Goal: Task Accomplishment & Management: Use online tool/utility

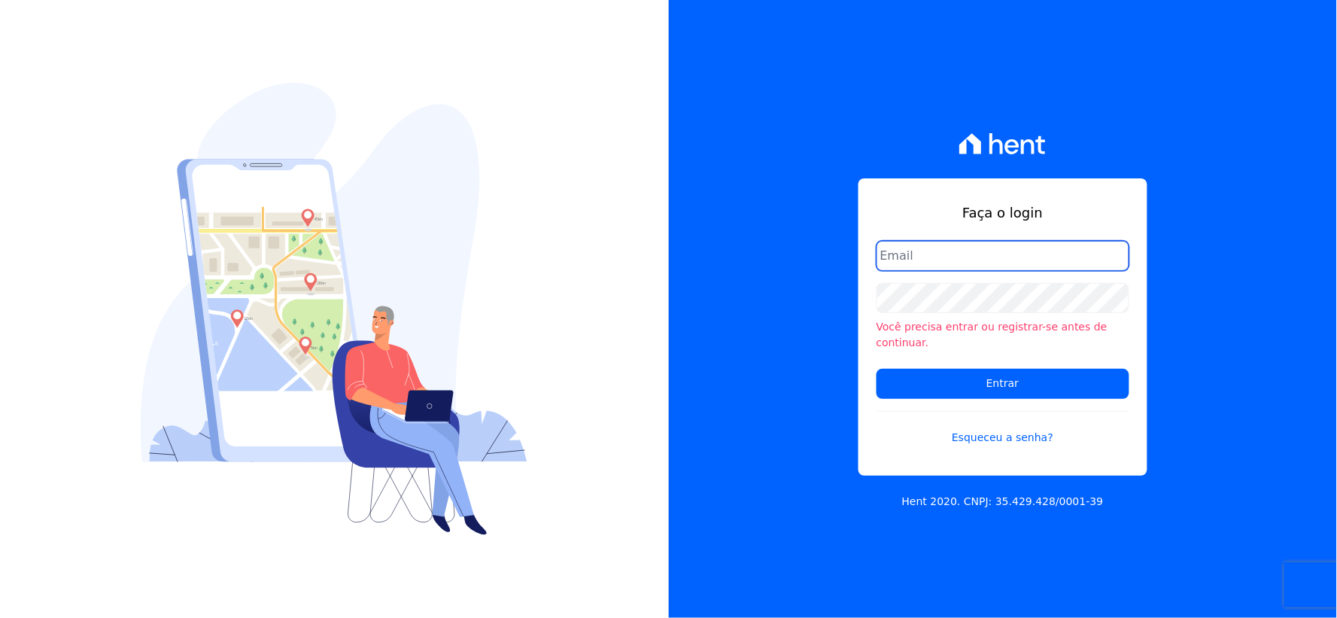
click at [920, 266] on input "email" at bounding box center [1002, 256] width 253 height 30
type input "[EMAIL_ADDRESS][DOMAIN_NAME]"
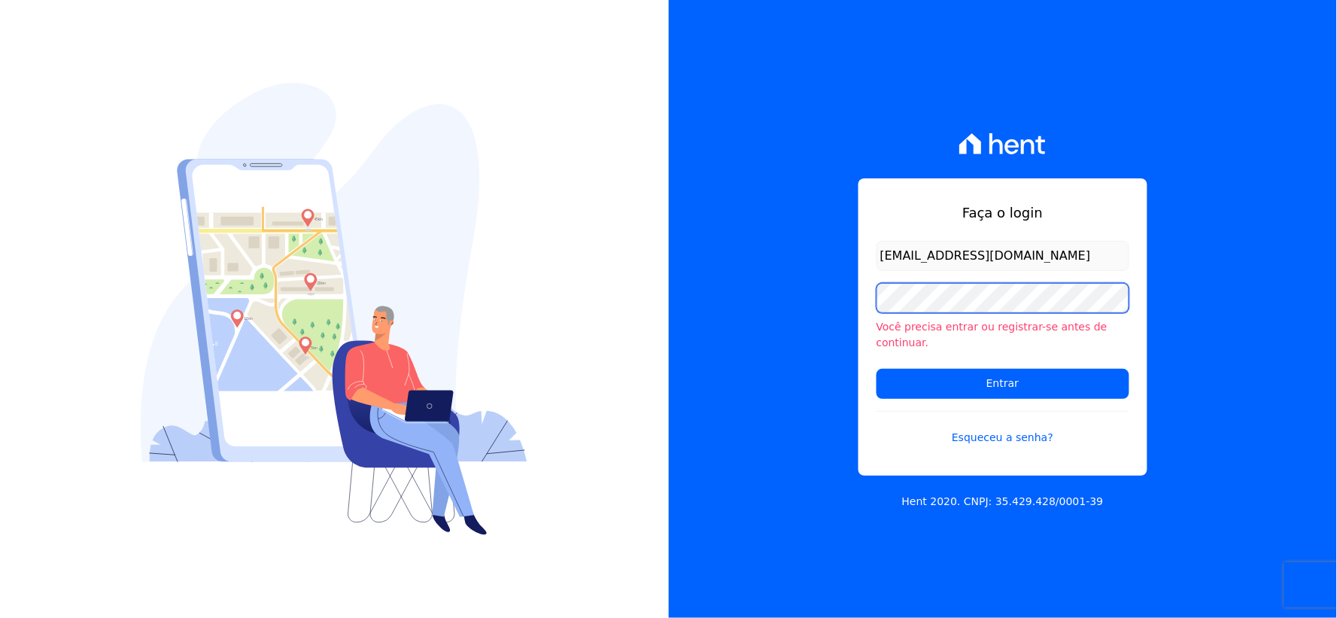
click at [670, 305] on div "Faça o login [EMAIL_ADDRESS][DOMAIN_NAME] Você precisa entrar ou registrar-[PER…" at bounding box center [1003, 309] width 669 height 618
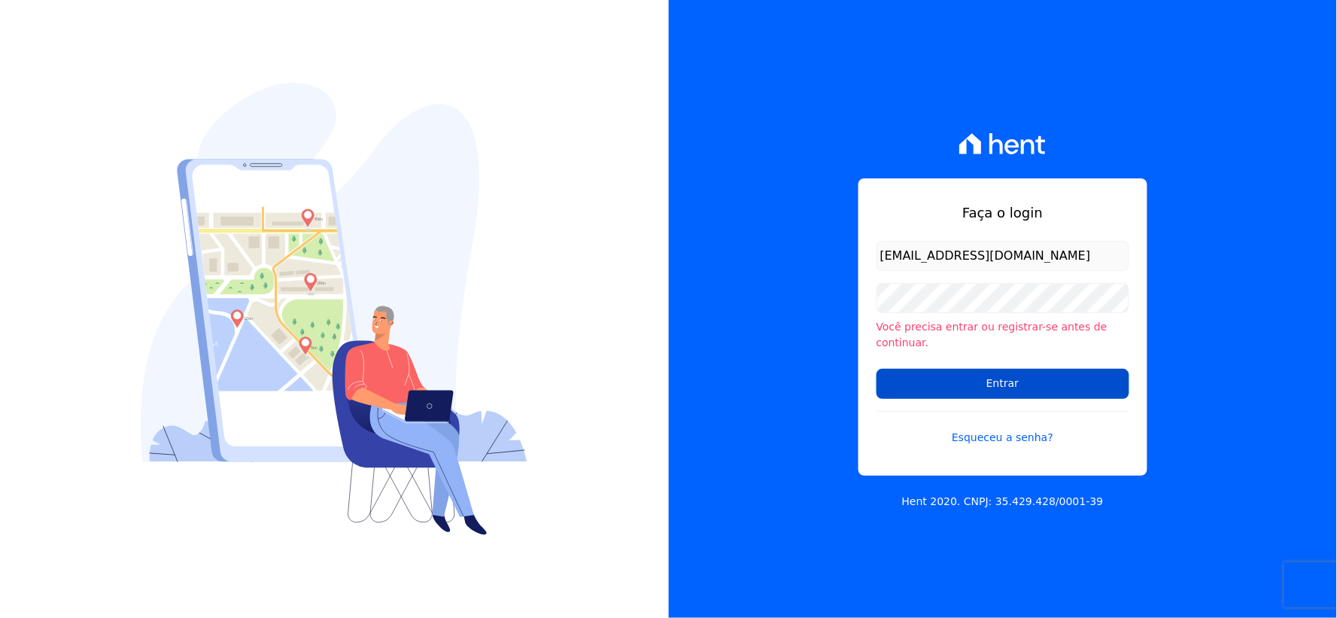
click at [943, 372] on input "Entrar" at bounding box center [1002, 384] width 253 height 30
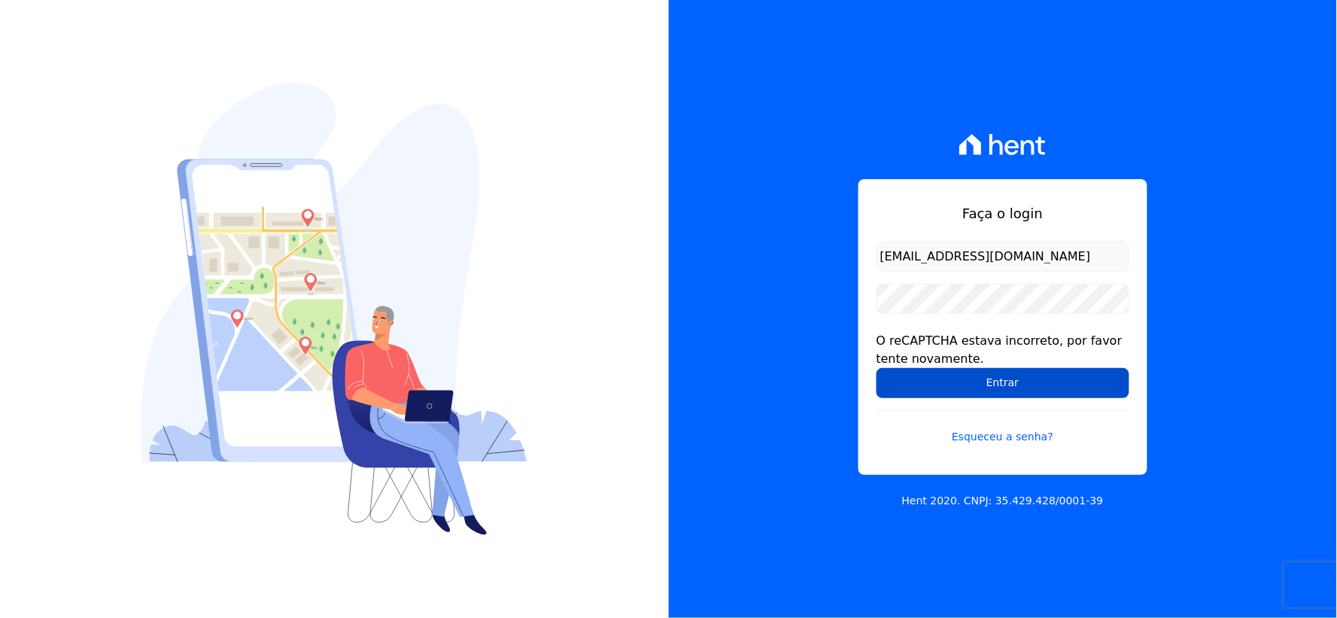
click at [905, 373] on input "Entrar" at bounding box center [1002, 383] width 253 height 30
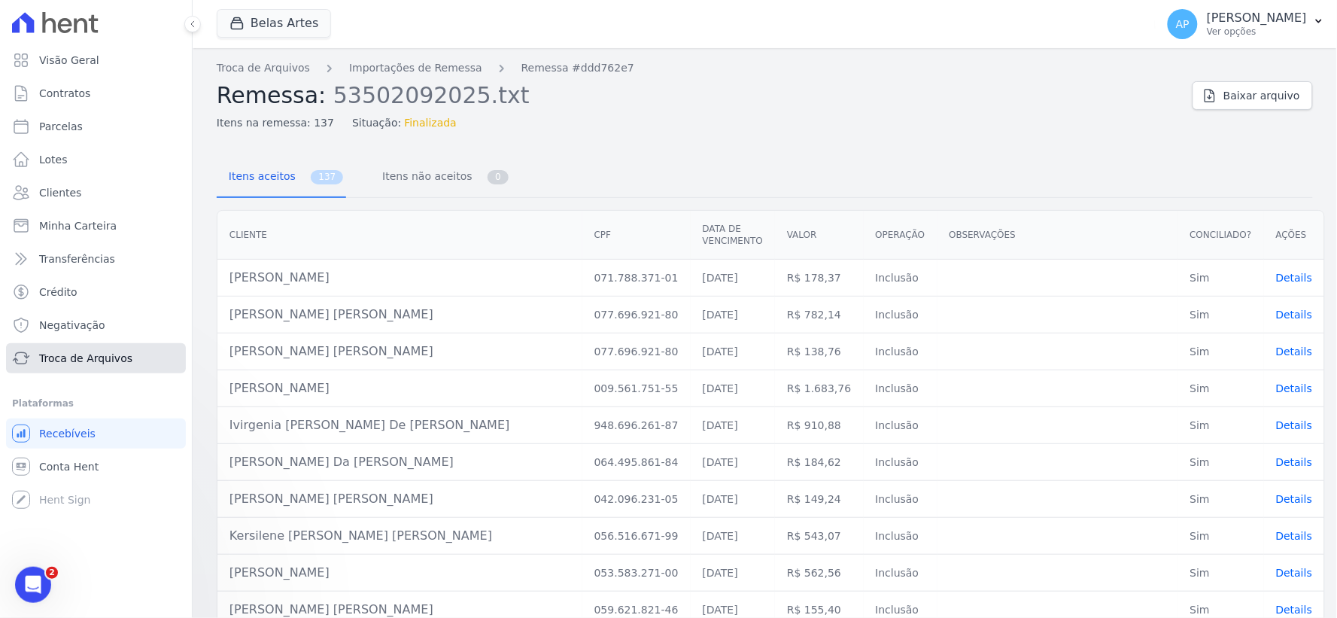
click at [93, 358] on span "Troca de Arquivos" at bounding box center [85, 358] width 93 height 15
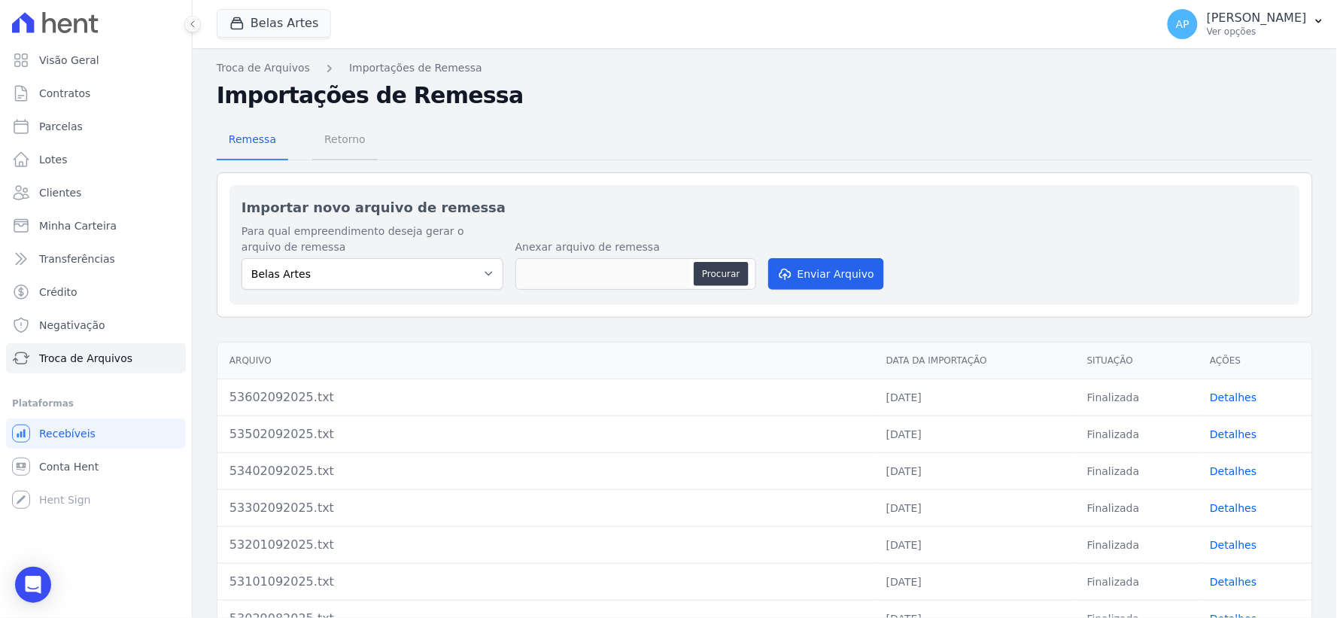
click at [348, 136] on span "Retorno" at bounding box center [344, 139] width 59 height 30
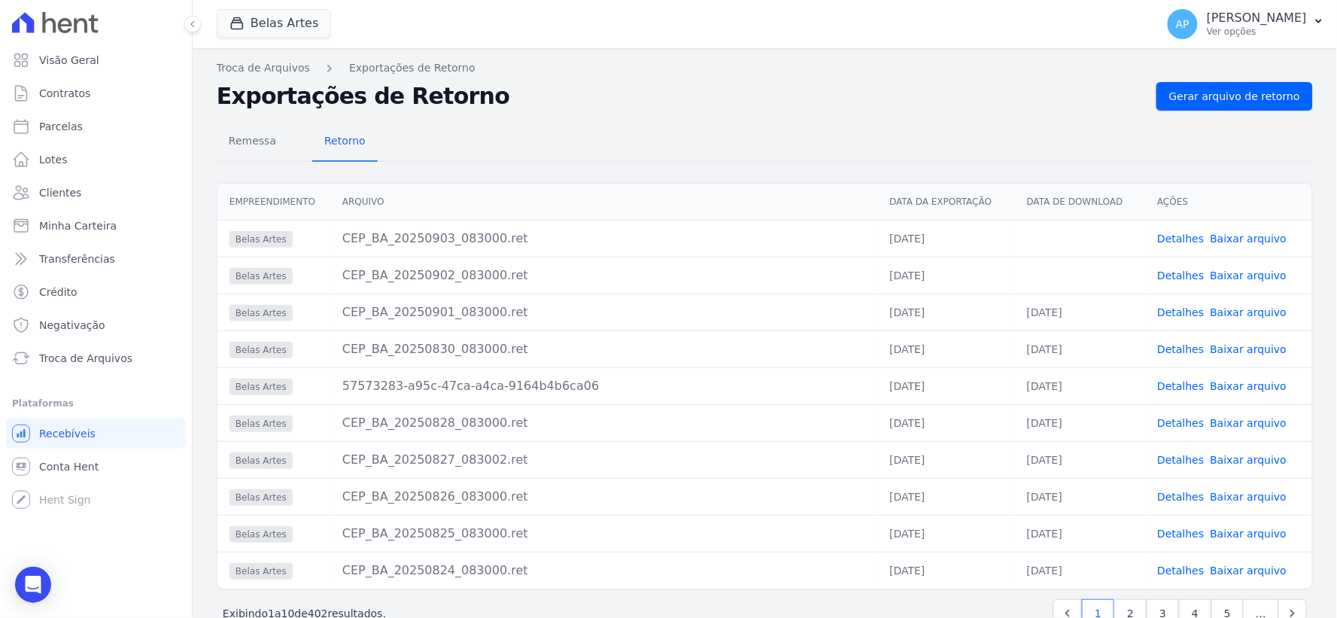
click at [1210, 274] on link "Baixar arquivo" at bounding box center [1248, 275] width 77 height 12
click at [1216, 238] on link "Baixar arquivo" at bounding box center [1248, 238] width 77 height 12
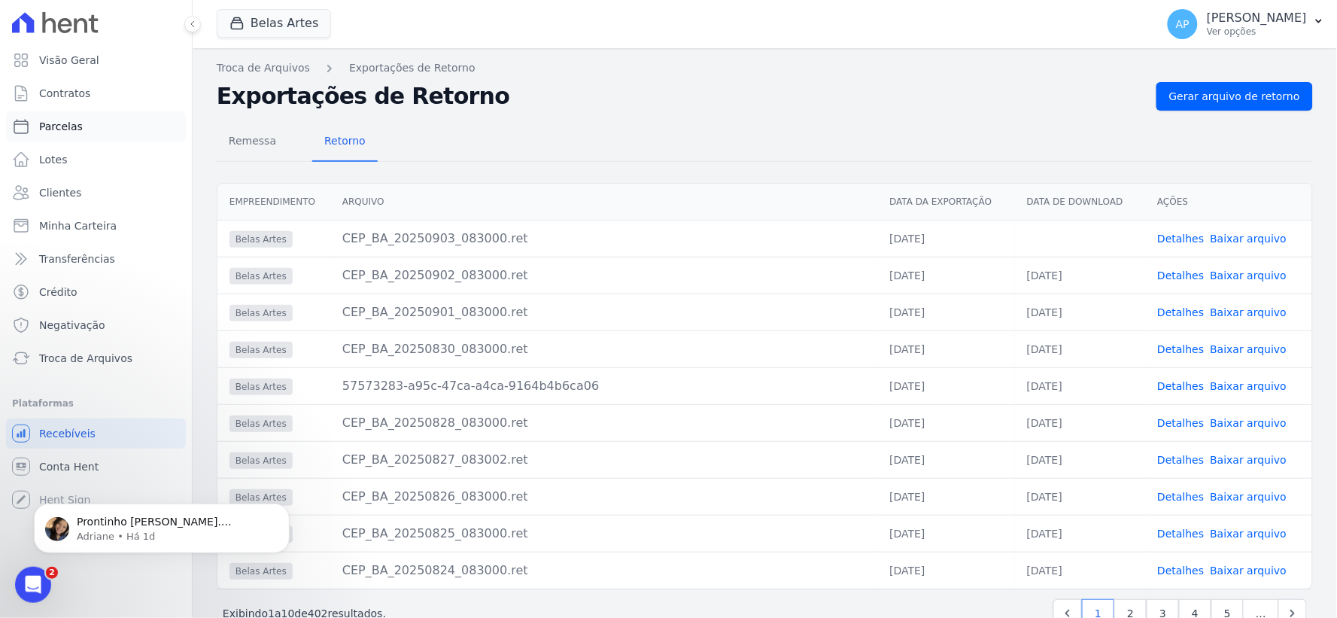
click at [56, 129] on span "Parcelas" at bounding box center [61, 126] width 44 height 15
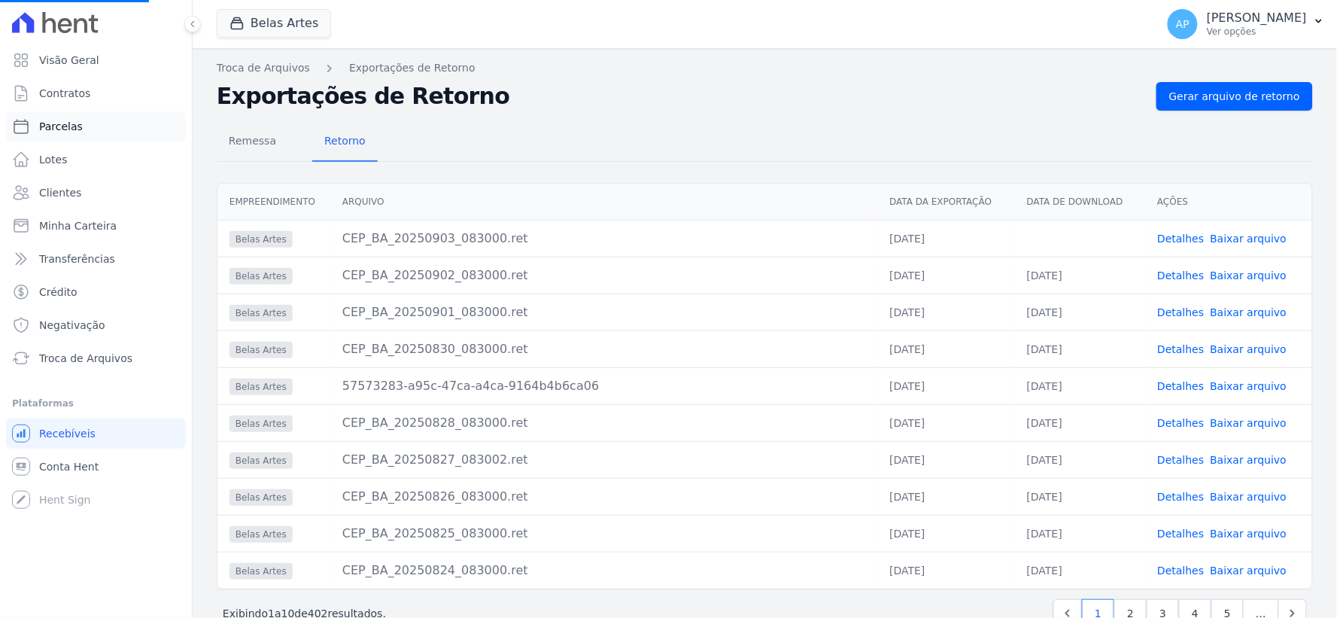
select select
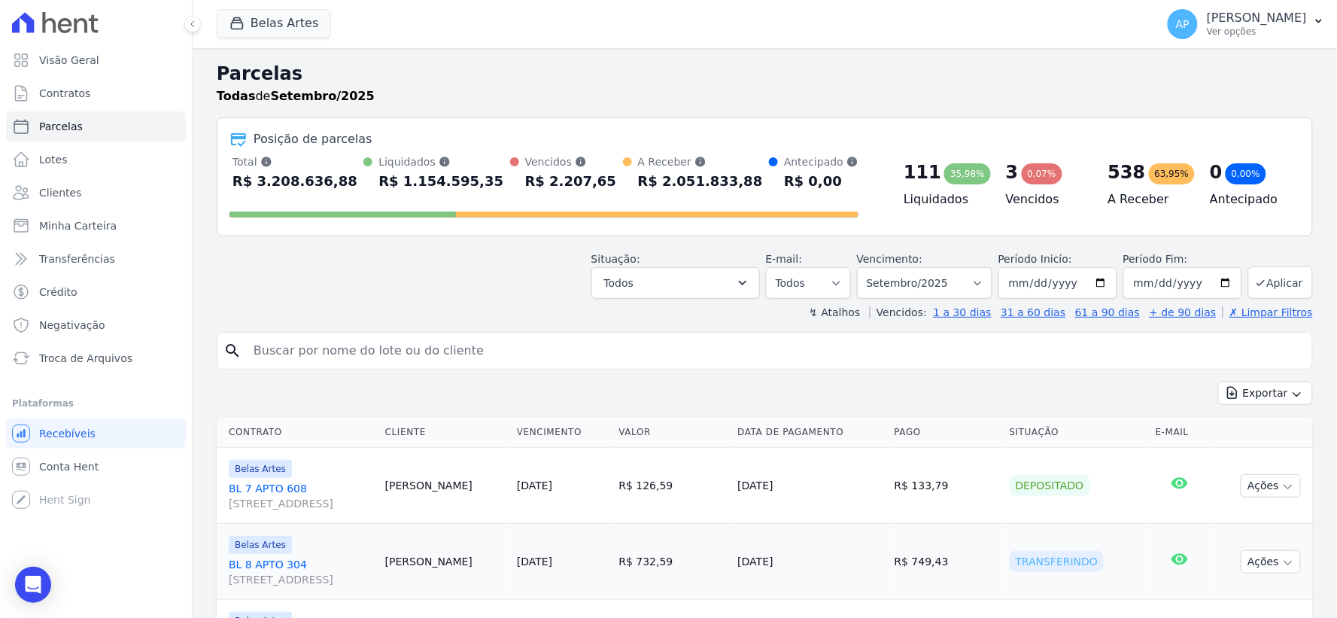
click at [328, 351] on input "search" at bounding box center [776, 351] width 1062 height 30
paste input "[PERSON_NAME]"
type input "[PERSON_NAME]"
select select
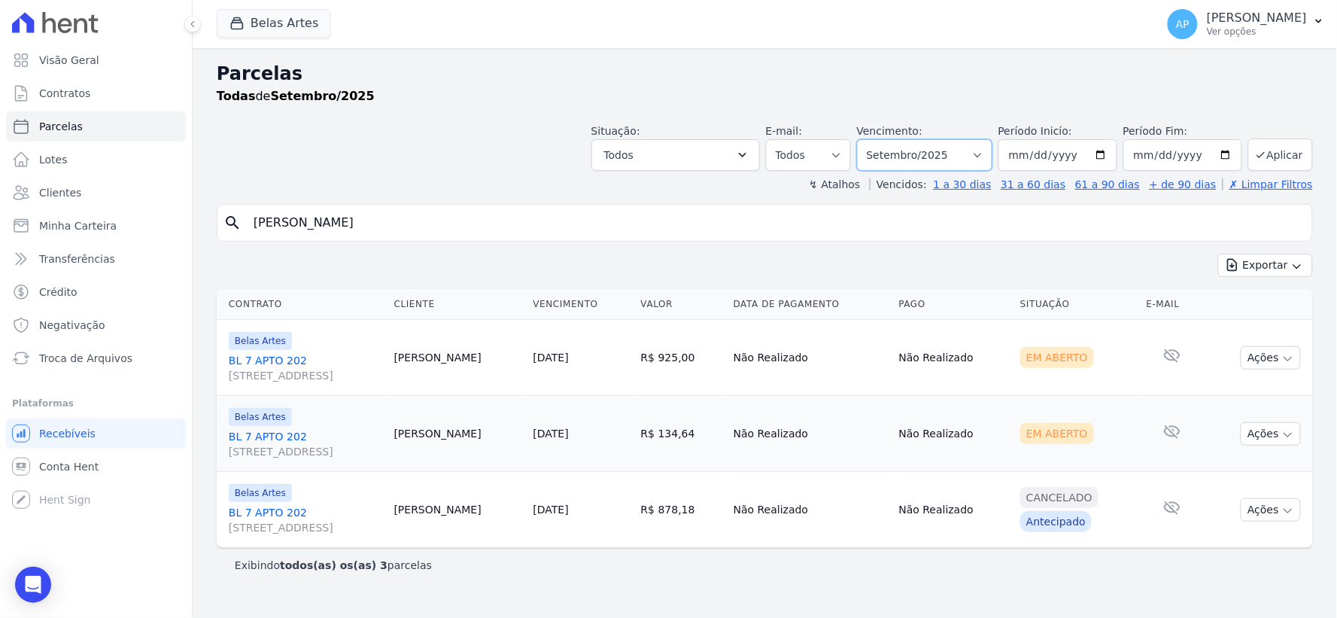
click at [915, 158] on select "Filtrar por período ──────── Todos os meses Setembro/2022 Outubro/2022 Novembro…" at bounding box center [924, 155] width 135 height 32
select select "08/2025"
click at [879, 139] on select "Filtrar por período ──────── Todos os meses Setembro/2022 Outubro/2022 Novembro…" at bounding box center [924, 155] width 135 height 32
select select
click at [1269, 355] on button "Ações" at bounding box center [1271, 357] width 60 height 23
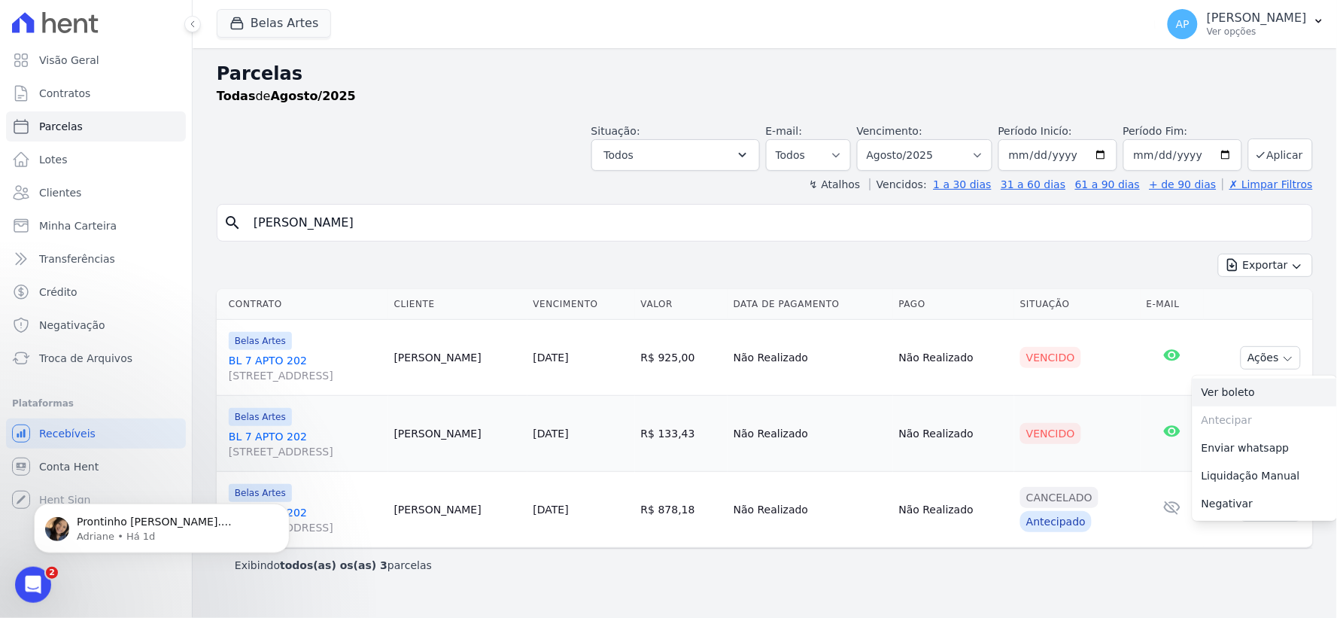
click at [1246, 393] on link "Ver boleto" at bounding box center [1264, 392] width 144 height 28
click at [1124, 432] on div "Vencido" at bounding box center [1077, 433] width 114 height 21
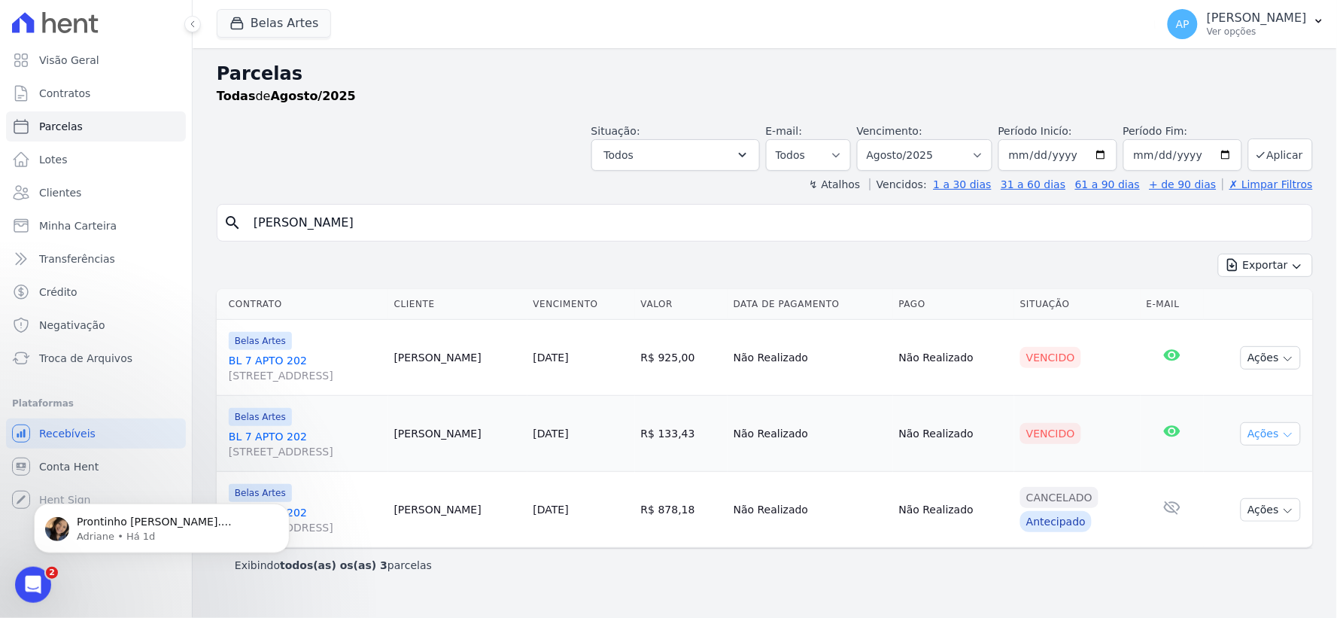
click at [1255, 440] on button "Ações" at bounding box center [1271, 433] width 60 height 23
click at [1244, 474] on link "Ver boleto" at bounding box center [1264, 468] width 144 height 28
click at [651, 206] on div "search [PERSON_NAME]" at bounding box center [765, 223] width 1096 height 38
drag, startPoint x: 608, startPoint y: 214, endPoint x: 77, endPoint y: 192, distance: 531.6
click at [78, 192] on div "Visão Geral Contratos [GEOGRAPHIC_DATA] Lotes Clientes Minha Carteira Transferê…" at bounding box center [668, 309] width 1337 height 618
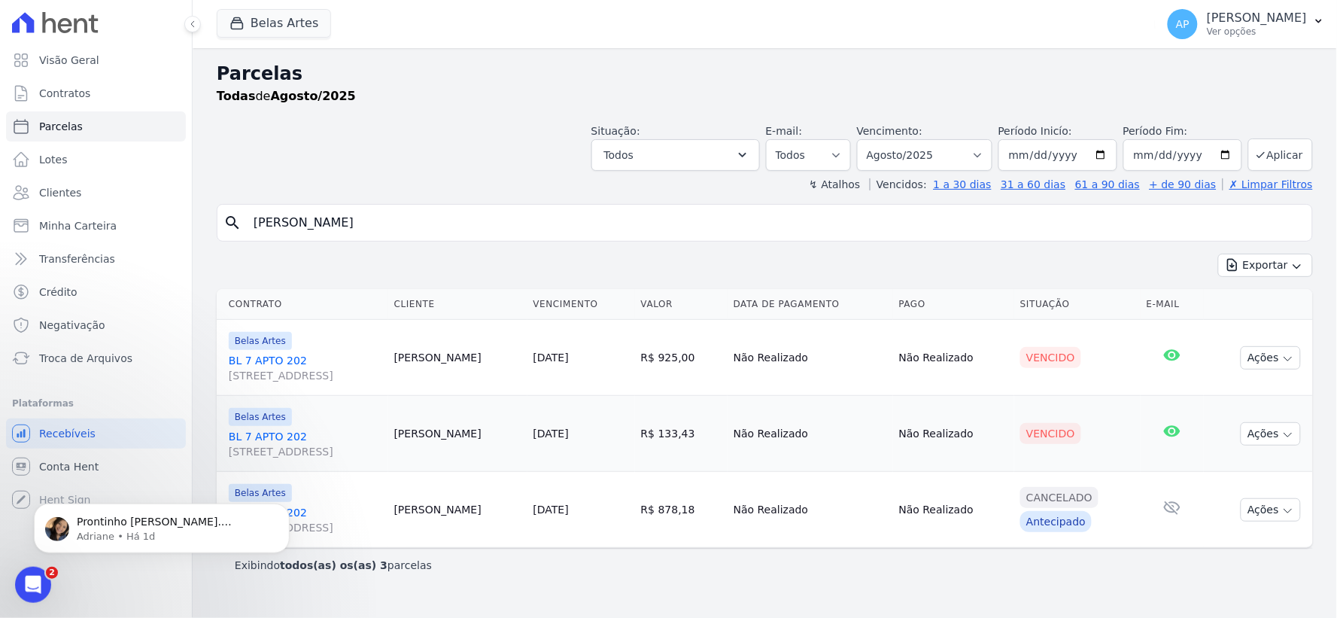
paste input "[PERSON_NAME]"
type input "[PERSON_NAME]"
select select
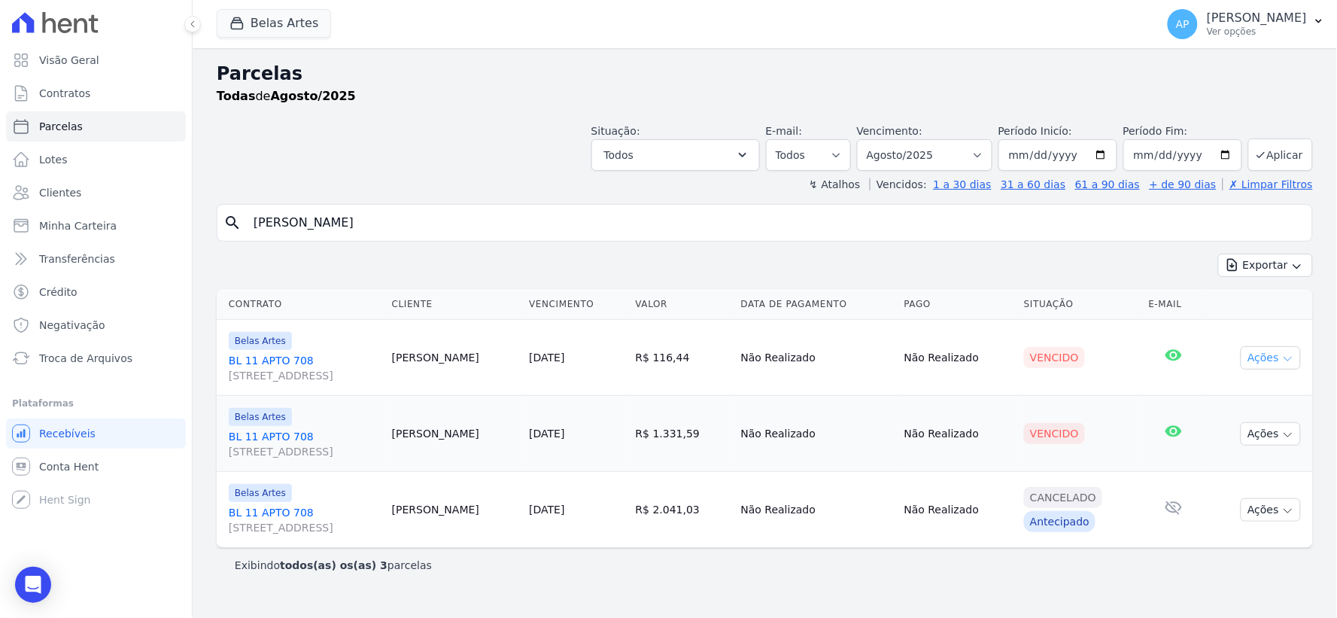
click at [1282, 362] on icon "button" at bounding box center [1288, 359] width 12 height 12
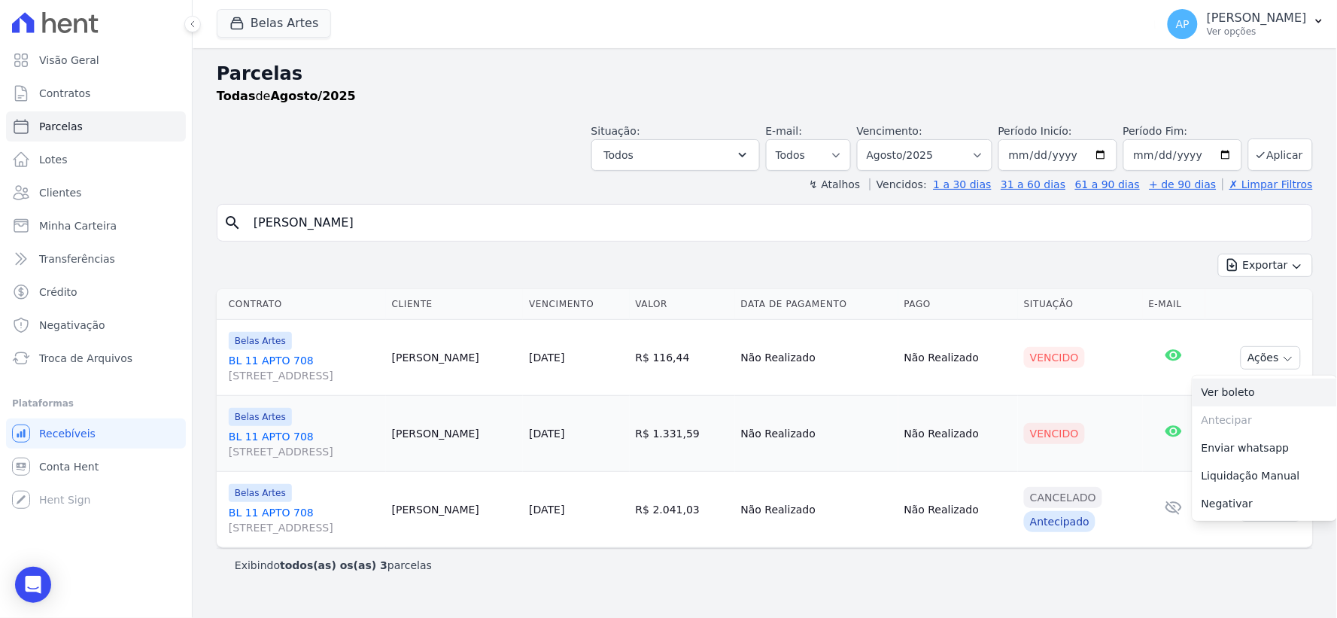
click at [1247, 399] on link "Ver boleto" at bounding box center [1264, 392] width 144 height 28
click at [1126, 462] on td "Vencido" at bounding box center [1080, 434] width 125 height 76
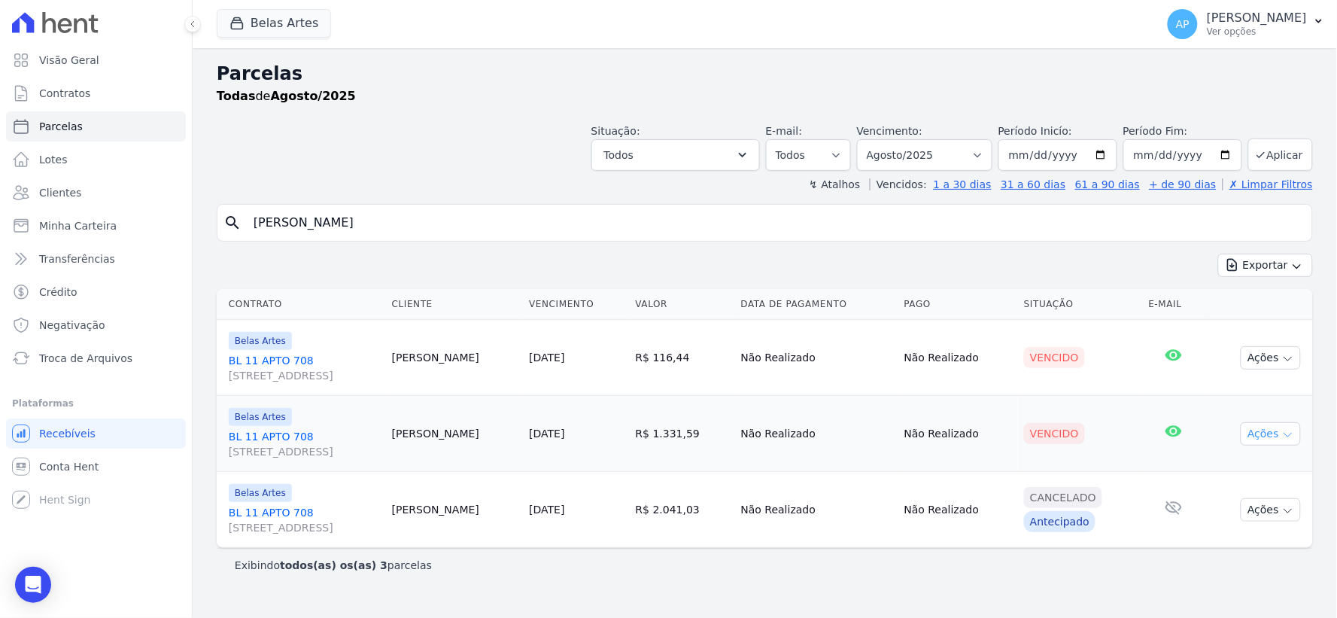
click at [1289, 436] on icon "button" at bounding box center [1288, 435] width 8 height 4
click at [1250, 460] on link "Ver boleto" at bounding box center [1264, 468] width 144 height 28
